Goal: Transaction & Acquisition: Purchase product/service

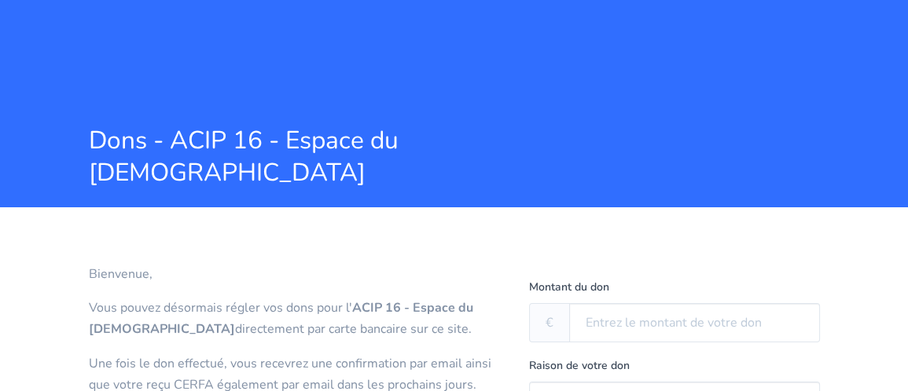
scroll to position [283, 0]
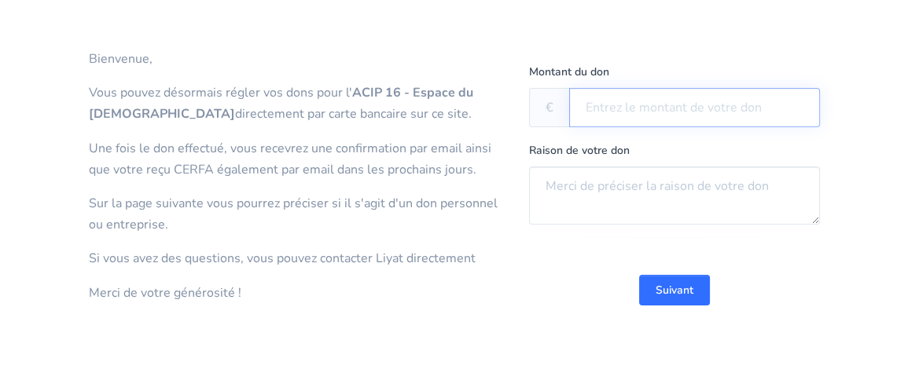
click at [614, 117] on input "text" at bounding box center [694, 107] width 251 height 39
type input "126"
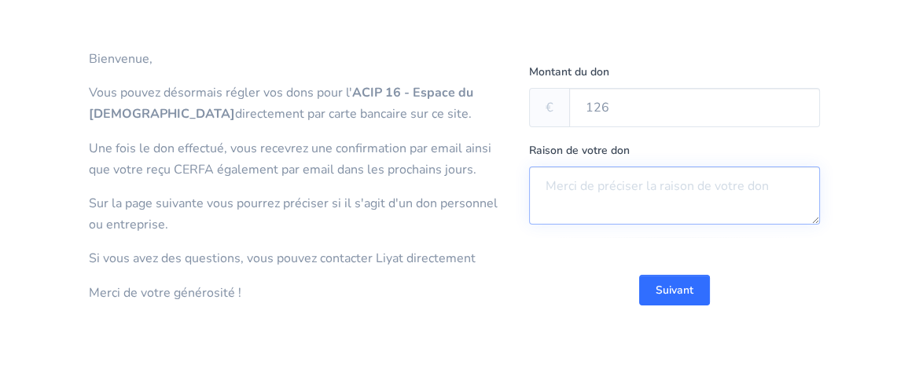
click at [589, 189] on textarea at bounding box center [674, 196] width 291 height 58
type textarea "montée sefer"
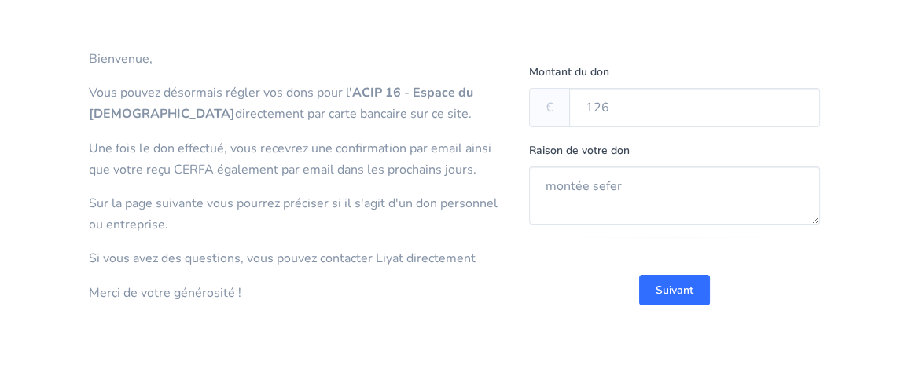
click at [694, 293] on button "Suivant" at bounding box center [674, 290] width 71 height 31
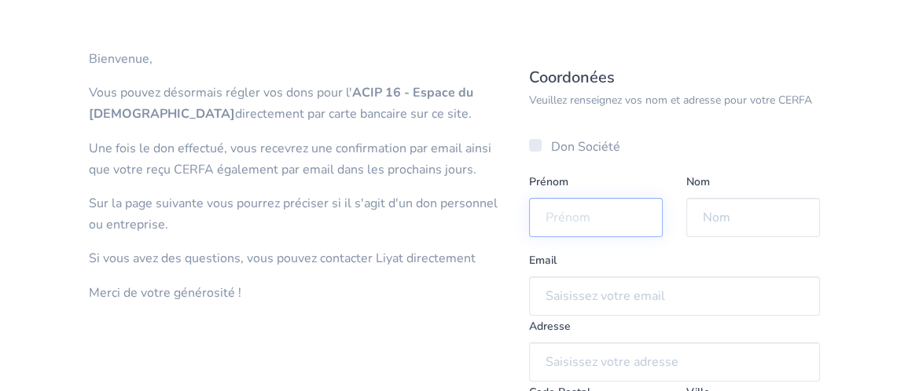
click at [644, 229] on input "text" at bounding box center [596, 217] width 134 height 39
type input "Sebastien"
type input "Hazziza"
type input "[EMAIL_ADDRESS][DOMAIN_NAME]"
type input "[STREET_ADDRESS][PERSON_NAME]"
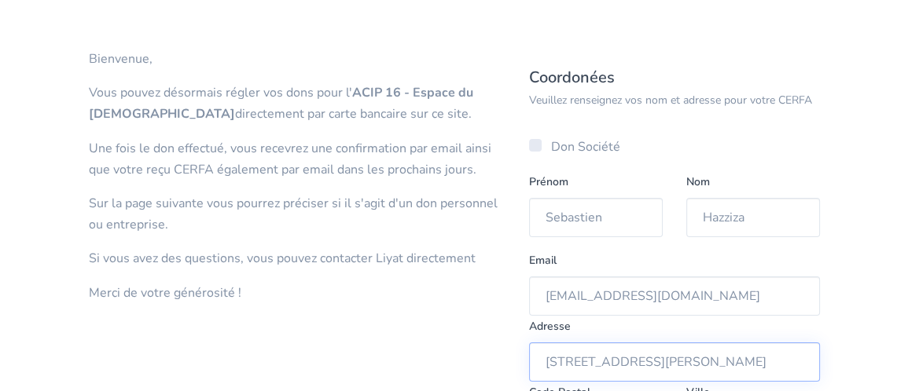
type input "75016"
type input "[GEOGRAPHIC_DATA] 16"
type input "06 26 94 90 75"
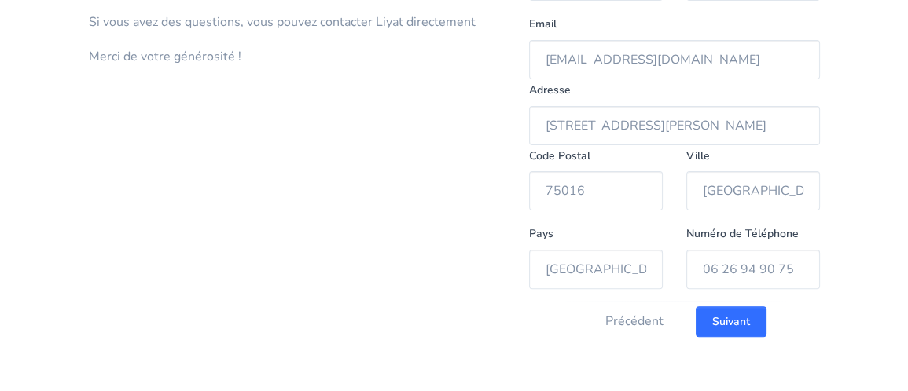
click at [739, 340] on div "Précédent Suivant" at bounding box center [674, 321] width 291 height 39
click at [743, 328] on input "Suivant" at bounding box center [730, 321] width 71 height 31
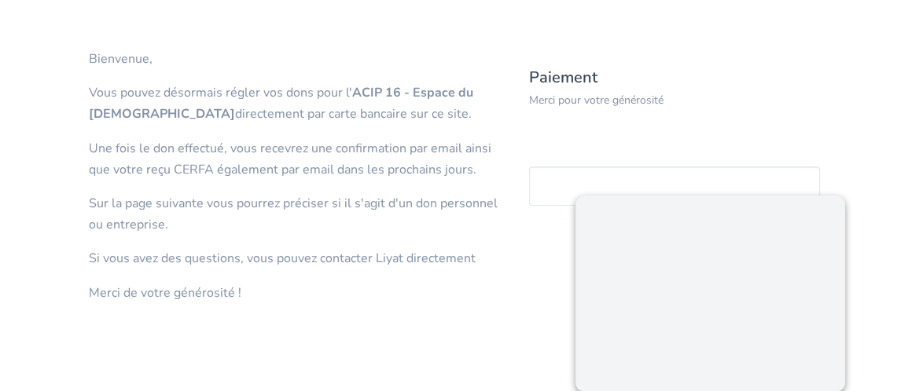
click at [875, 178] on section "Bienvenue, Vous pouvez désormais régler vos dons pour l' ACIP 16 - Espace du [D…" at bounding box center [454, 192] width 908 height 400
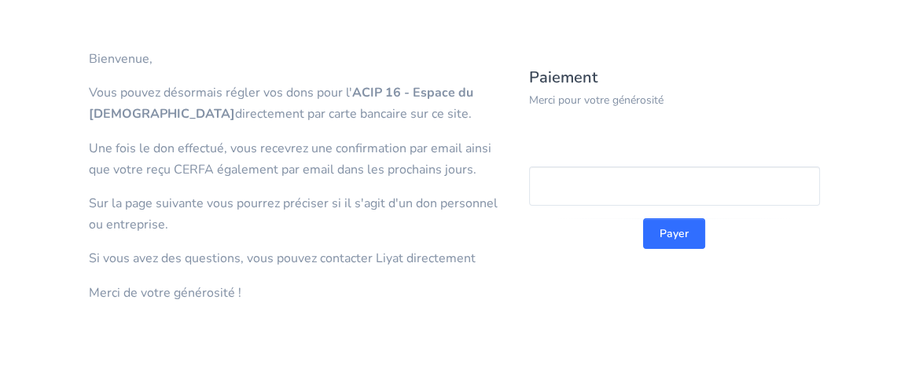
click at [645, 190] on div at bounding box center [674, 186] width 291 height 39
click at [665, 229] on button "Payer" at bounding box center [674, 233] width 62 height 31
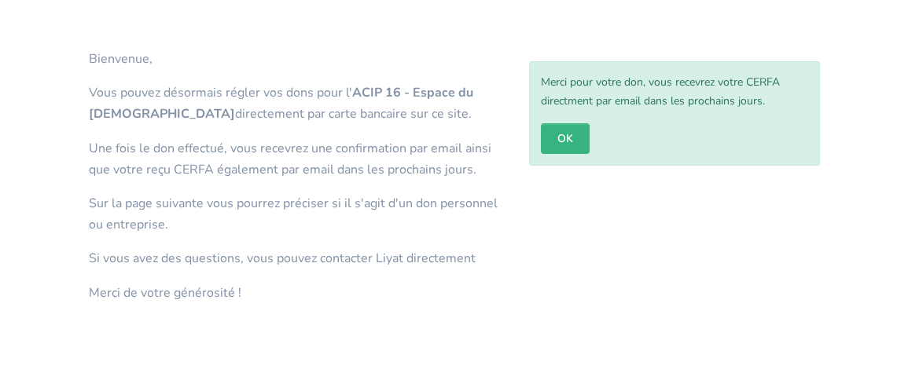
click at [559, 134] on link "OK" at bounding box center [565, 138] width 49 height 31
